Goal: Navigation & Orientation: Find specific page/section

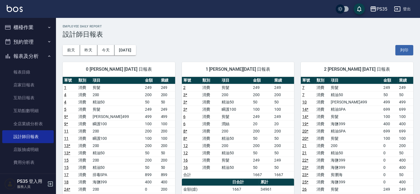
drag, startPoint x: 0, startPoint y: 0, endPoint x: 183, endPoint y: 99, distance: 207.6
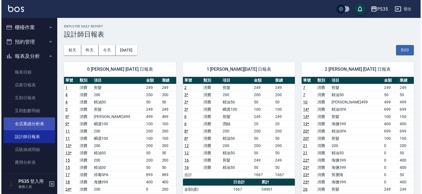
scroll to position [47, 0]
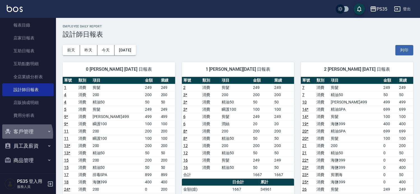
click at [23, 134] on button "客戶管理" at bounding box center [27, 131] width 51 height 15
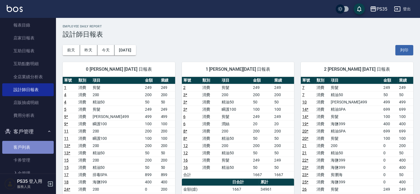
click at [35, 151] on link "客戶列表" at bounding box center [27, 147] width 51 height 13
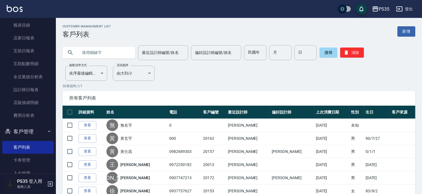
click at [119, 52] on input "text" at bounding box center [104, 52] width 53 height 15
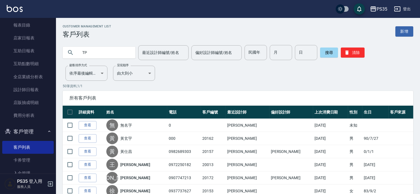
type input "T"
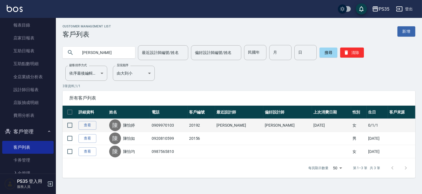
click at [158, 127] on td "0909970103" at bounding box center [168, 125] width 37 height 13
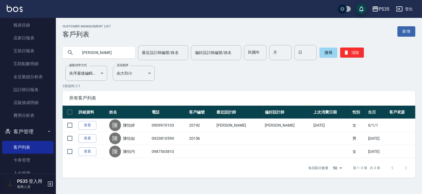
click at [126, 51] on input "[PERSON_NAME]" at bounding box center [104, 52] width 53 height 15
type input "陳"
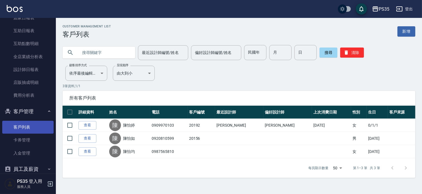
scroll to position [78, 0]
